Goal: Check status: Check status

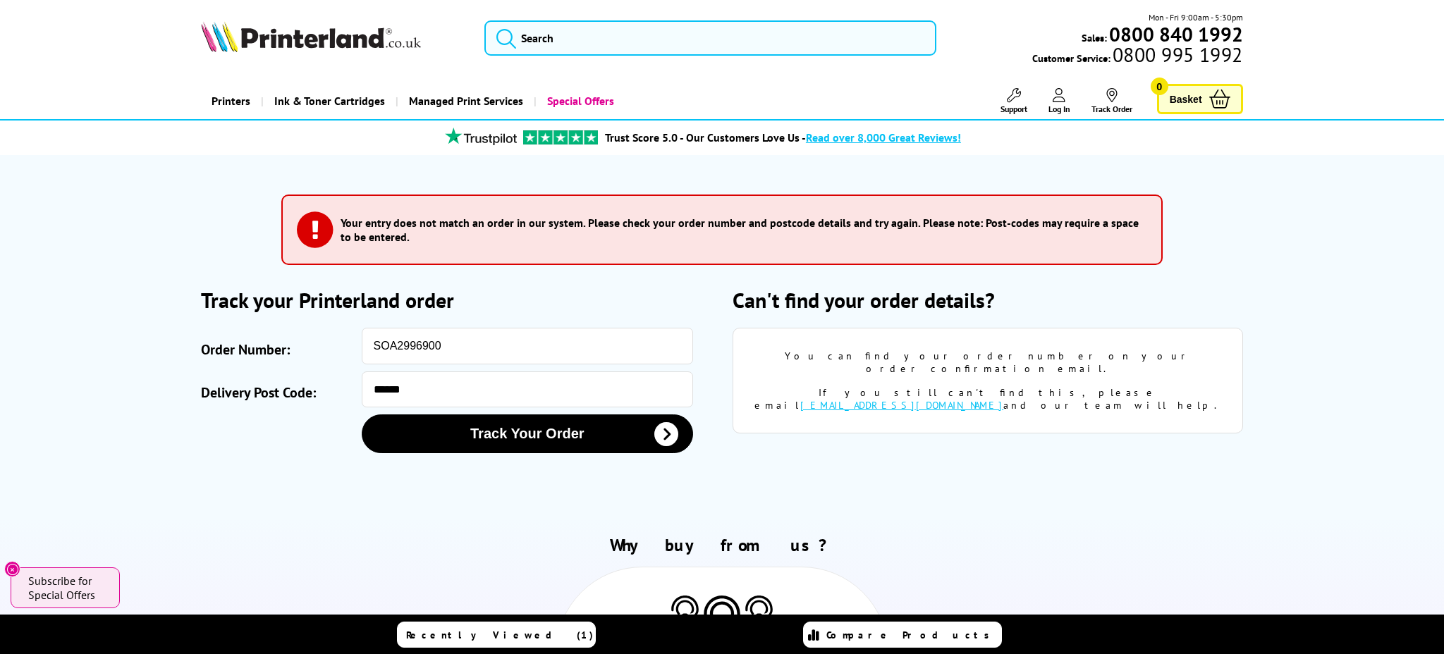
click at [1054, 98] on icon at bounding box center [1059, 95] width 13 height 14
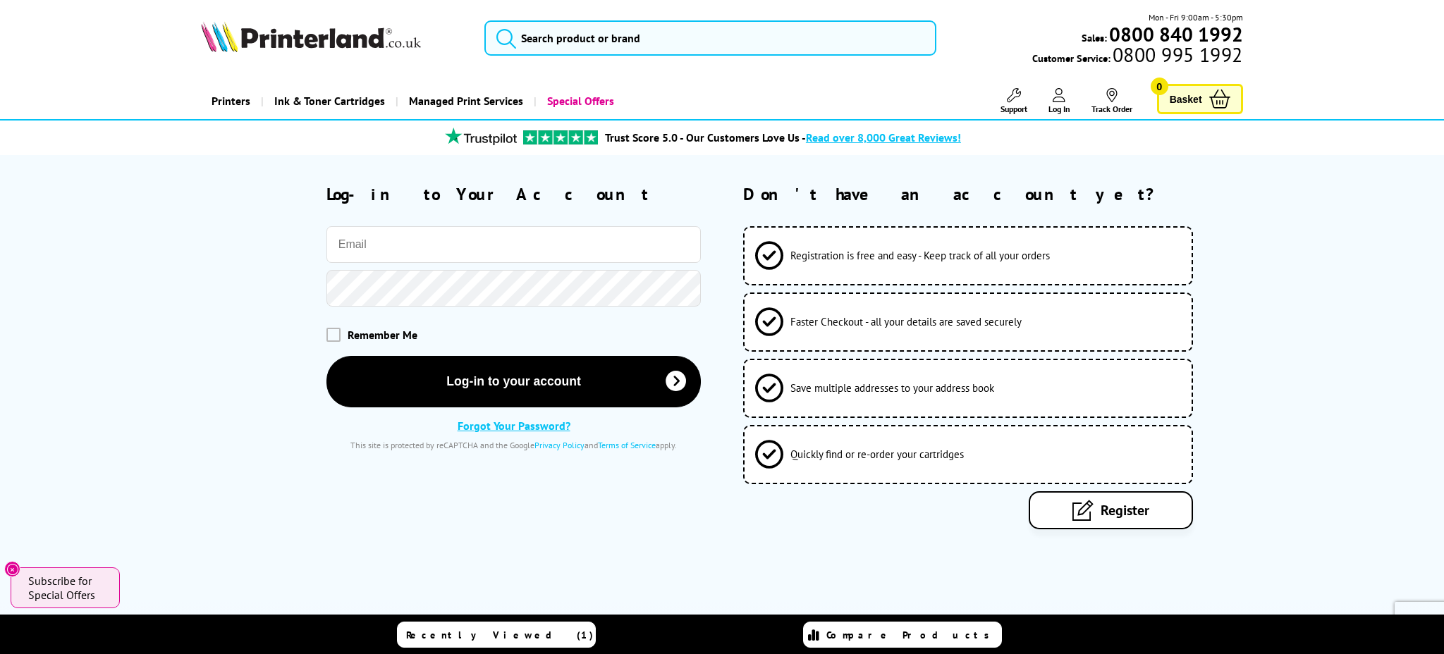
type input "[PERSON_NAME][EMAIL_ADDRESS][DOMAIN_NAME]"
click at [513, 381] on button "Log-in to your account" at bounding box center [513, 381] width 375 height 51
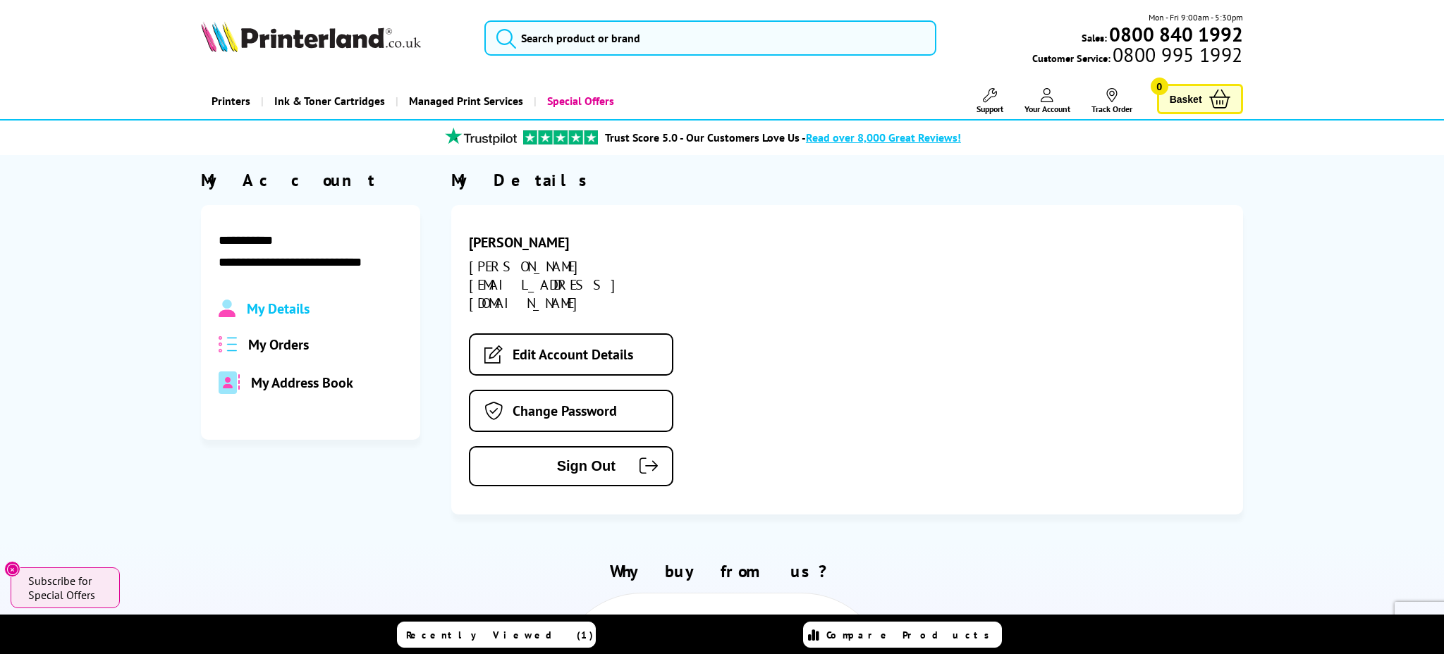
click at [298, 346] on span "My Orders" at bounding box center [278, 345] width 61 height 18
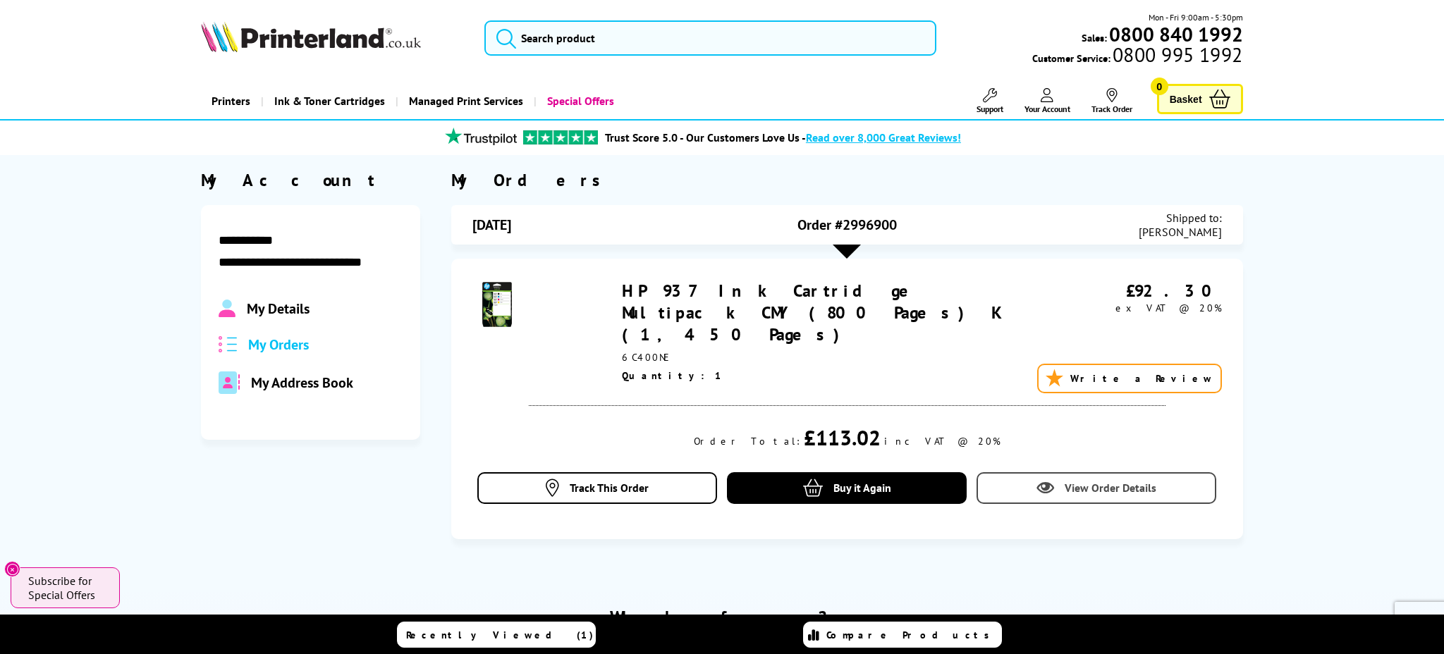
click at [1067, 481] on span "View Order Details" at bounding box center [1111, 488] width 92 height 14
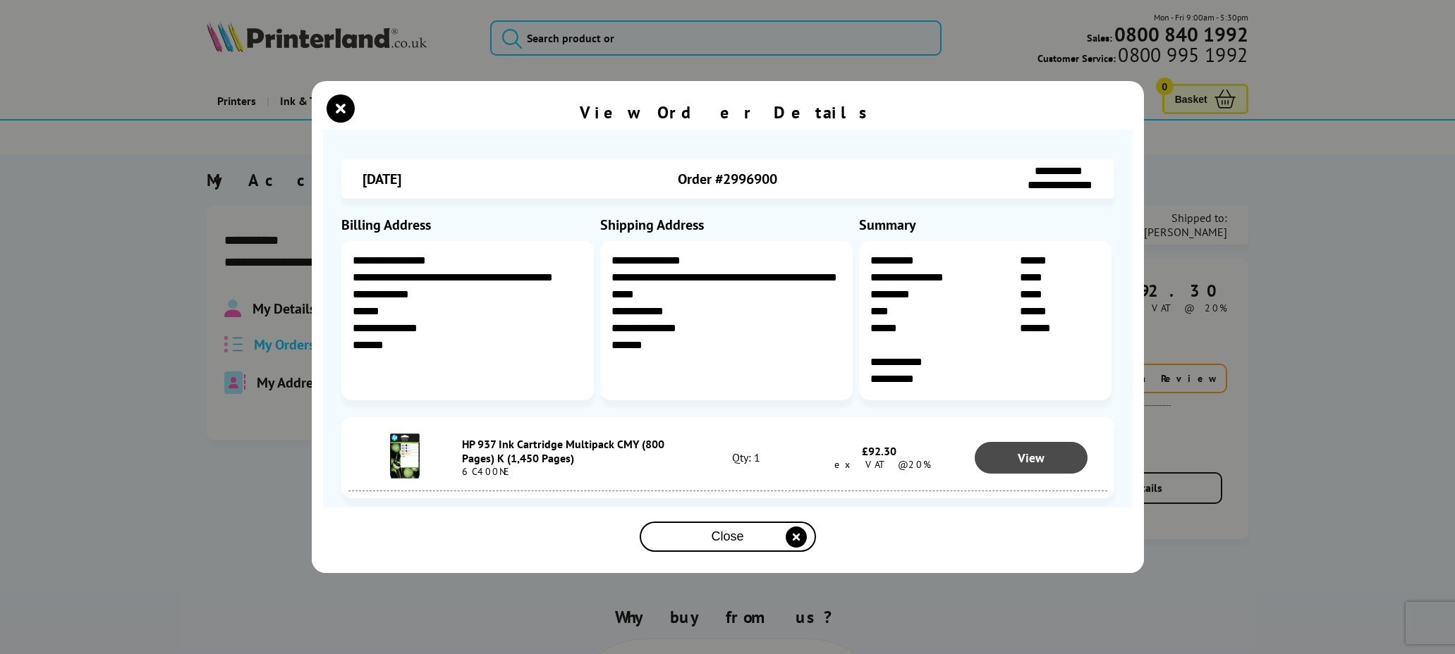
click at [1019, 455] on span "View" at bounding box center [1030, 458] width 27 height 16
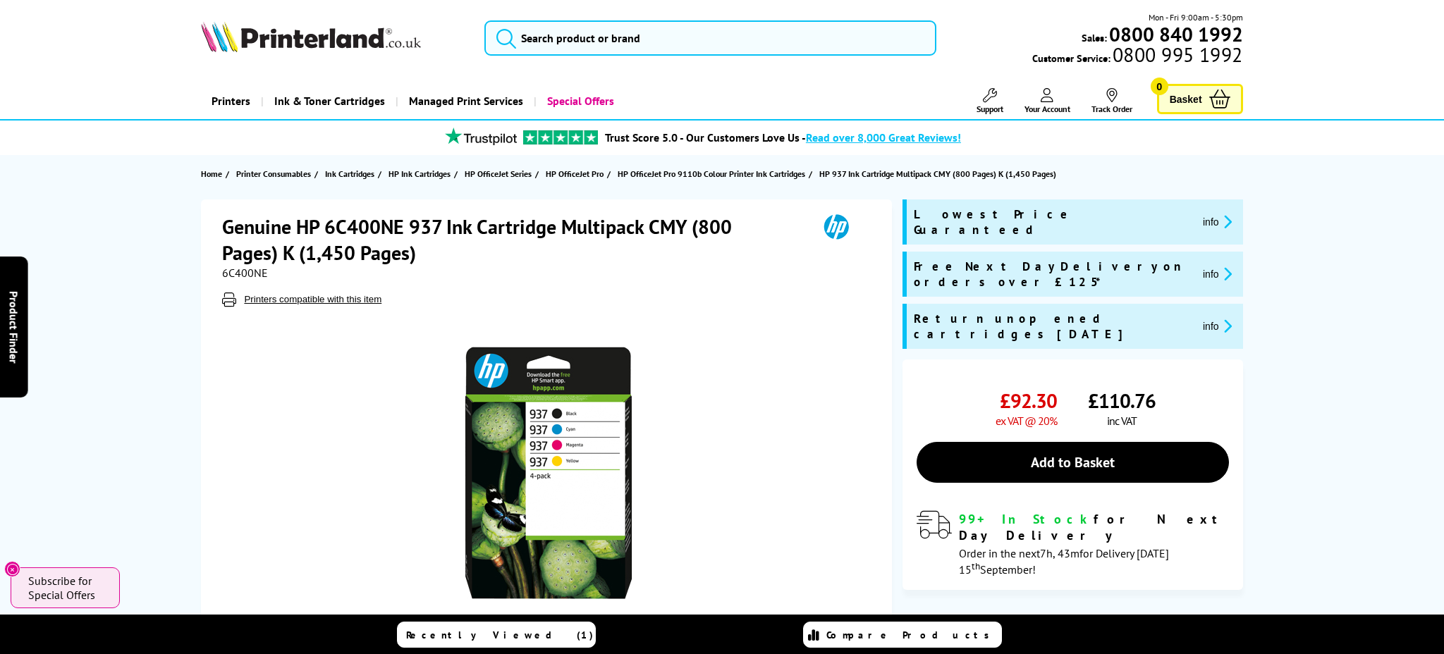
click at [1053, 99] on link "Your Account" at bounding box center [1047, 101] width 46 height 26
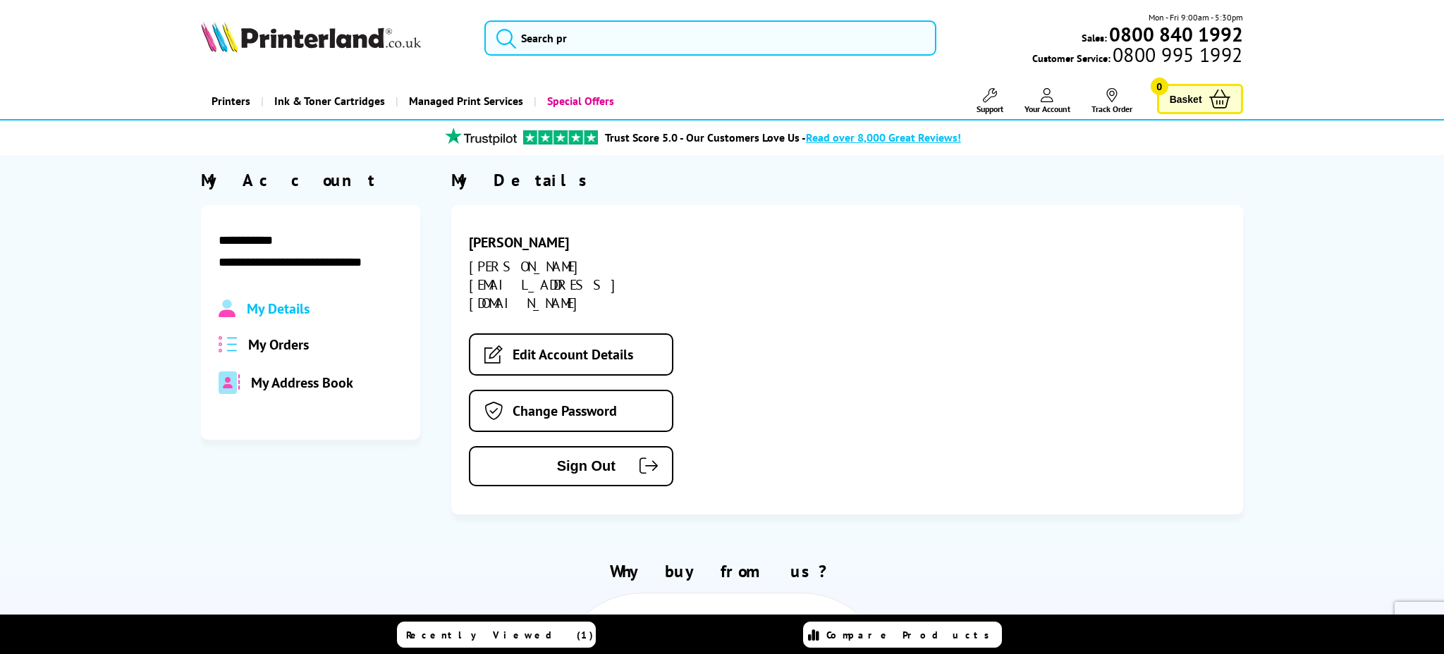
click at [304, 346] on span "My Orders" at bounding box center [278, 345] width 61 height 18
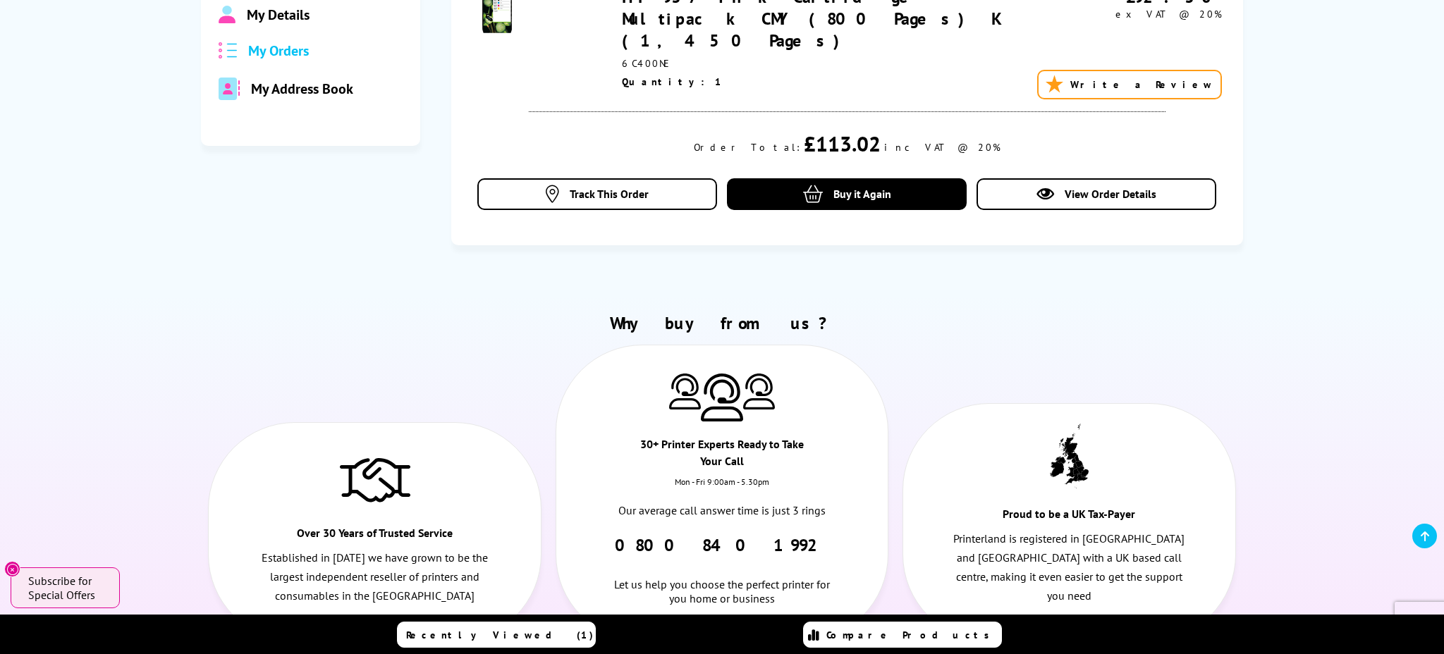
scroll to position [364, 0]
